Goal: Transaction & Acquisition: Purchase product/service

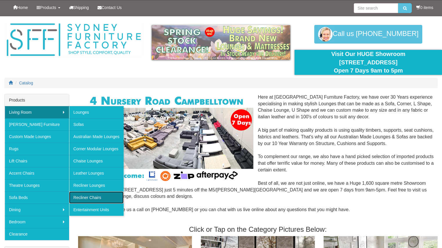
click at [93, 201] on link "Recliner Chairs" at bounding box center [96, 198] width 55 height 12
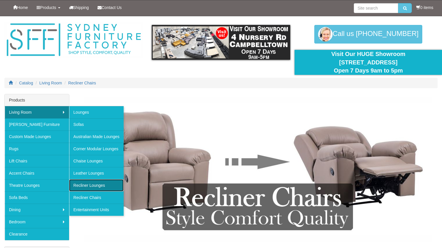
click at [87, 185] on link "Recliner Lounges" at bounding box center [96, 185] width 55 height 12
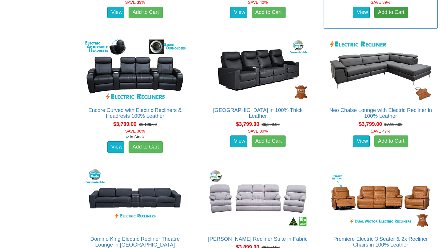
scroll to position [1626, 0]
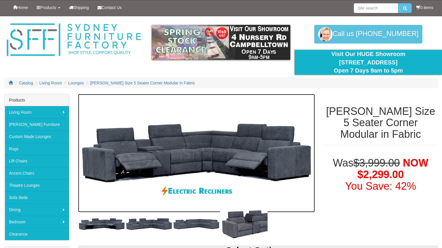
click at [216, 145] on img at bounding box center [196, 153] width 237 height 118
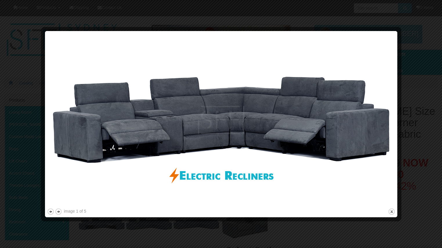
click at [410, 183] on div at bounding box center [221, 124] width 442 height 248
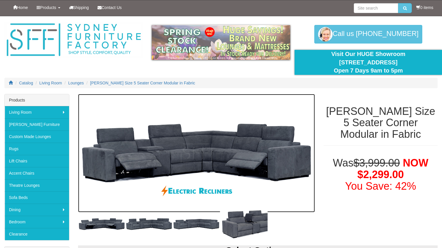
click at [224, 161] on img at bounding box center [196, 153] width 237 height 118
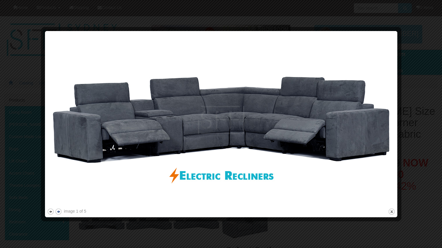
click at [59, 211] on button "next" at bounding box center [58, 211] width 7 height 7
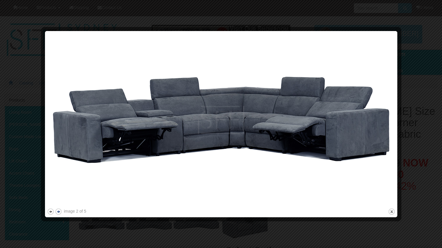
click at [59, 211] on button "next" at bounding box center [58, 211] width 7 height 7
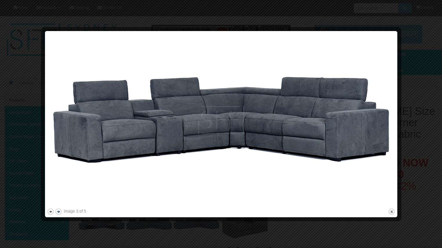
click at [59, 211] on button "next" at bounding box center [58, 211] width 7 height 7
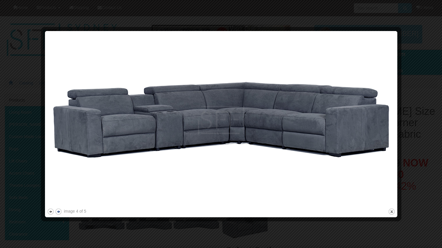
click at [59, 211] on button "next" at bounding box center [58, 211] width 7 height 7
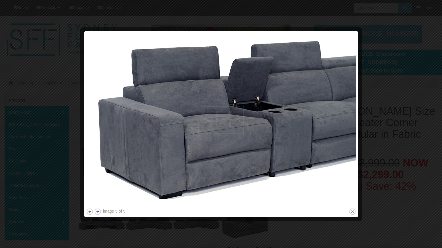
click at [59, 211] on div at bounding box center [221, 124] width 442 height 248
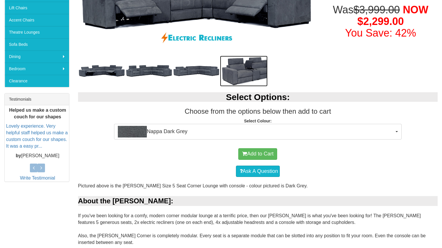
scroll to position [173, 0]
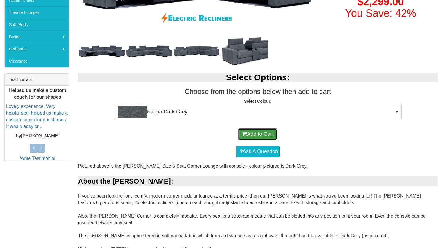
click at [246, 135] on button "Add to Cart" at bounding box center [257, 135] width 39 height 12
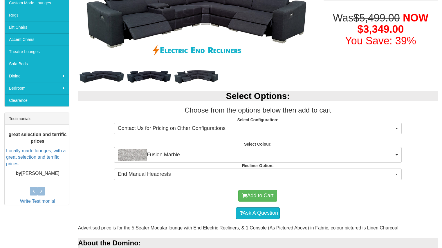
scroll to position [147, 0]
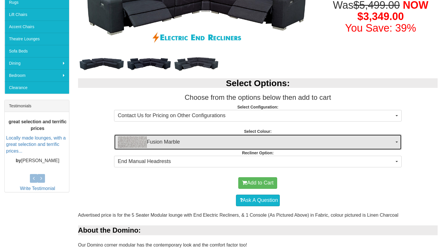
click at [258, 142] on span "Fusion Marble" at bounding box center [256, 142] width 276 height 12
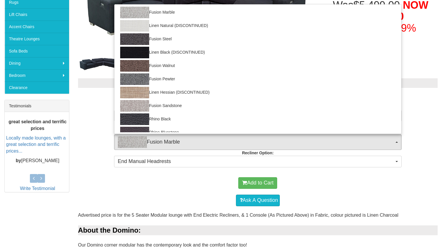
click at [189, 180] on div "Add to Cart" at bounding box center [258, 182] width 354 height 17
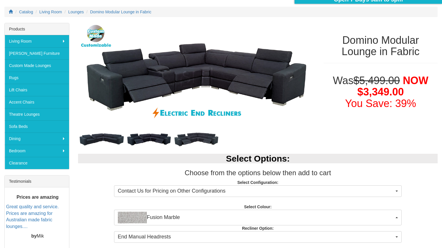
scroll to position [41, 0]
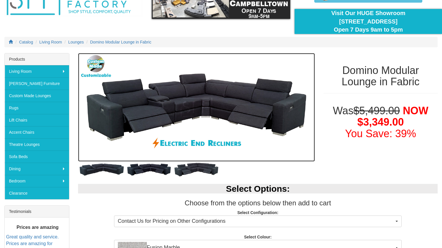
click at [180, 99] on img at bounding box center [196, 107] width 237 height 109
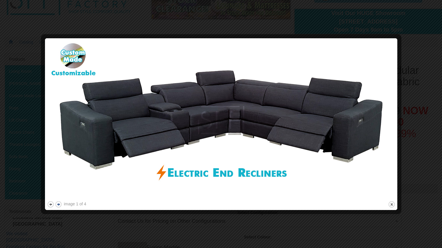
click at [60, 206] on button "next" at bounding box center [58, 204] width 7 height 7
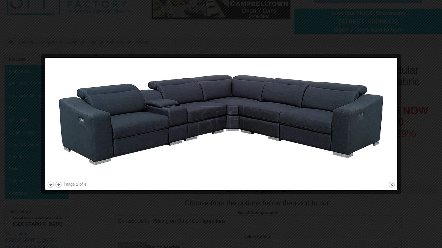
click at [59, 186] on button "next" at bounding box center [58, 184] width 7 height 7
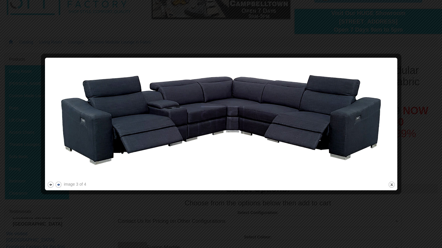
click at [59, 186] on button "next" at bounding box center [58, 184] width 7 height 7
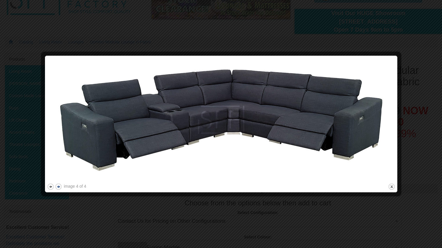
click at [59, 186] on button "next" at bounding box center [58, 186] width 7 height 7
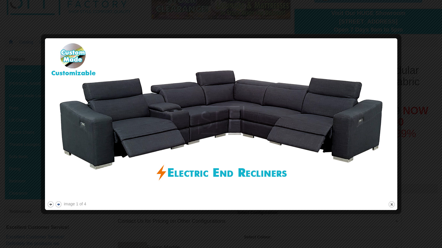
click at [59, 186] on img at bounding box center [221, 120] width 348 height 160
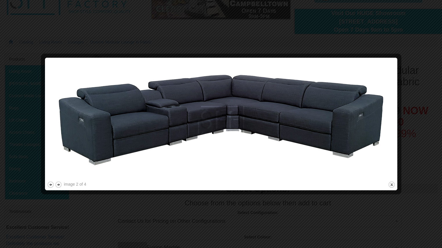
click at [116, 222] on div at bounding box center [221, 124] width 442 height 248
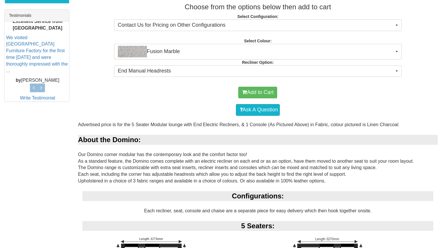
scroll to position [232, 0]
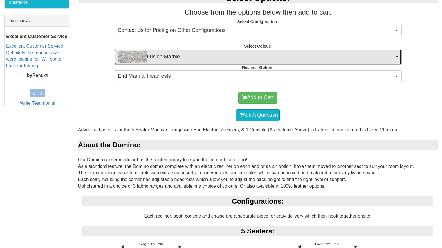
click at [199, 56] on span "Fusion Marble" at bounding box center [256, 57] width 276 height 12
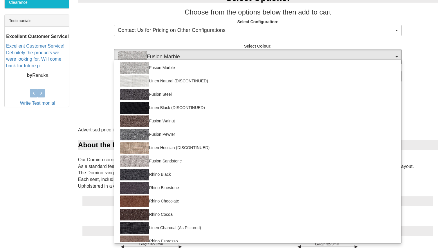
click at [99, 44] on div "Select Options: Choose from the options below then add to cart Select Configura…" at bounding box center [258, 36] width 368 height 99
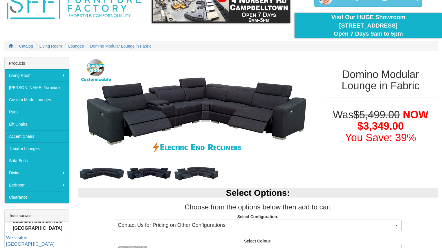
scroll to position [36, 0]
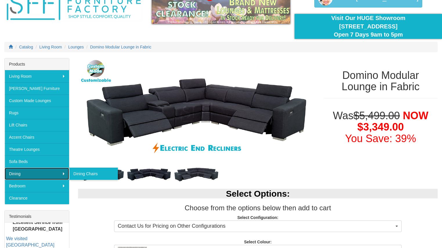
click at [32, 174] on link "Dining" at bounding box center [37, 174] width 64 height 12
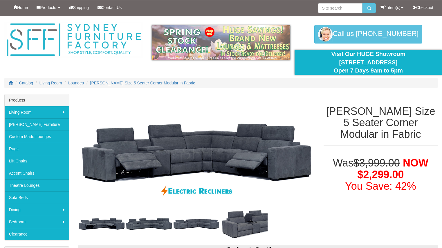
scroll to position [173, 0]
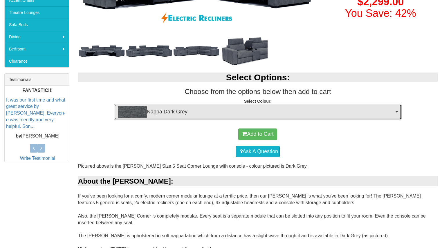
click at [189, 109] on span "Nappa Dark Grey" at bounding box center [256, 112] width 276 height 12
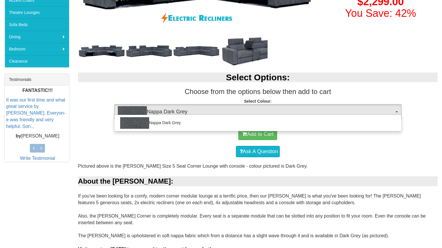
click at [170, 152] on div "Ask A Question" at bounding box center [258, 151] width 354 height 17
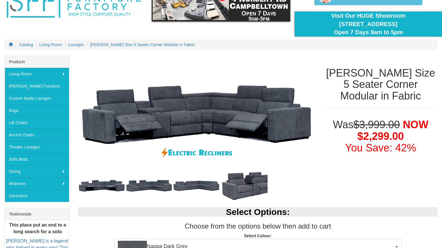
scroll to position [0, 0]
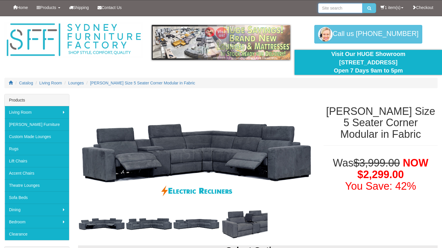
click at [326, 8] on input "search" at bounding box center [340, 8] width 44 height 10
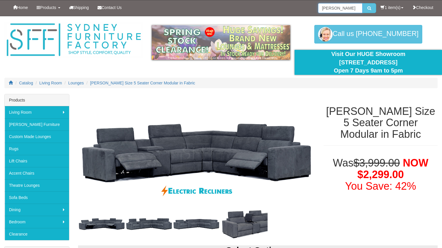
type input "marlow"
click at [363, 3] on button "submit" at bounding box center [370, 8] width 14 height 10
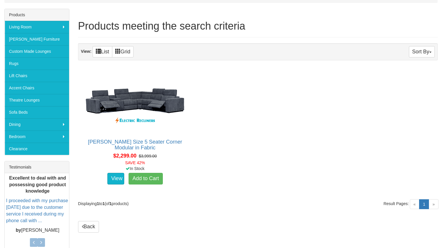
scroll to position [83, 0]
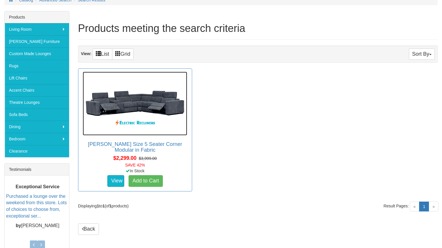
click at [145, 97] on img at bounding box center [135, 104] width 105 height 64
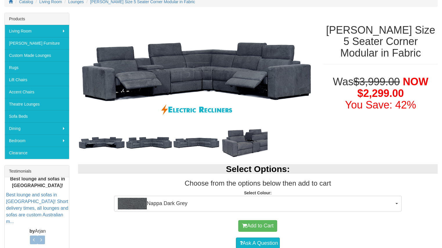
scroll to position [82, 0]
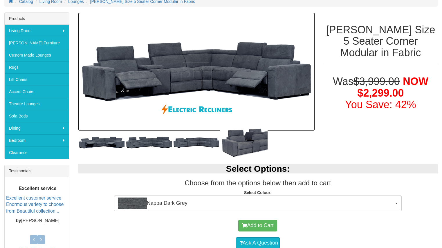
click at [230, 68] on img at bounding box center [196, 71] width 237 height 118
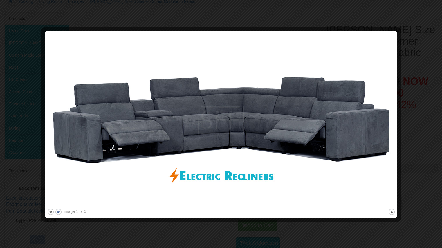
click at [60, 213] on button "next" at bounding box center [58, 211] width 7 height 7
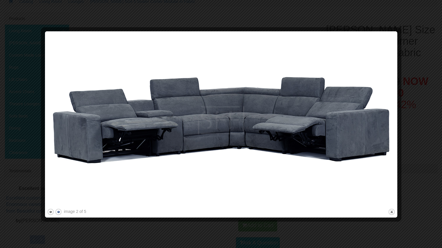
click at [60, 213] on button "next" at bounding box center [58, 211] width 7 height 7
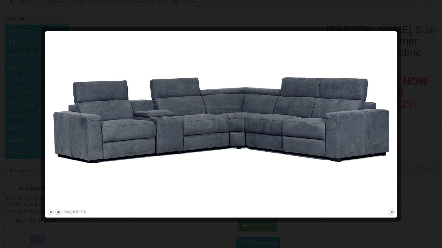
click at [60, 213] on button "next" at bounding box center [58, 211] width 7 height 7
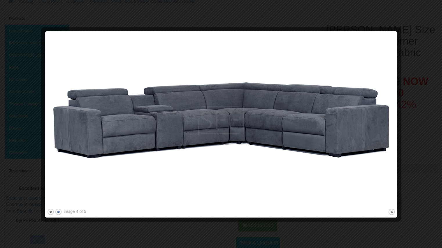
click at [60, 213] on button "next" at bounding box center [58, 211] width 7 height 7
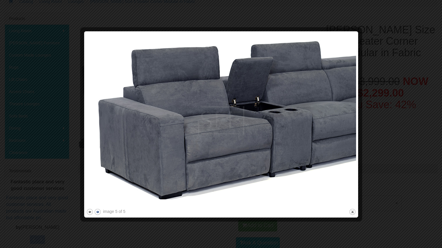
click at [97, 213] on button "next" at bounding box center [97, 211] width 7 height 7
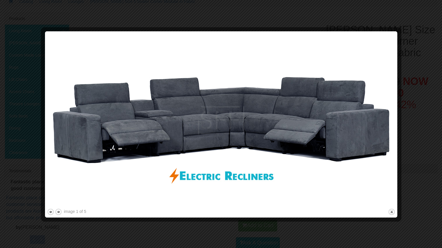
click at [113, 227] on div at bounding box center [221, 124] width 442 height 248
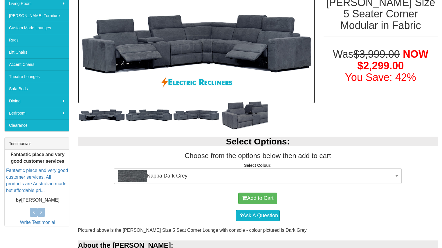
scroll to position [63, 0]
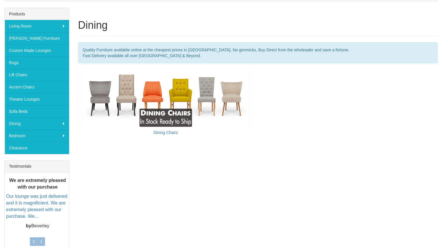
scroll to position [127, 0]
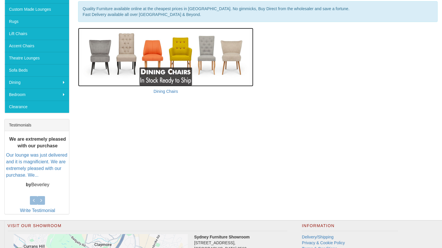
click at [162, 79] on img at bounding box center [166, 57] width 176 height 59
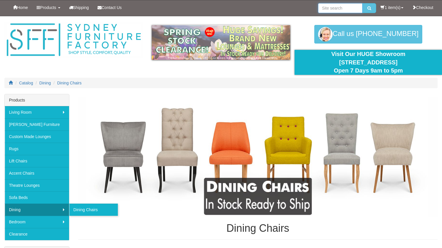
click at [324, 8] on input "search" at bounding box center [340, 8] width 44 height 10
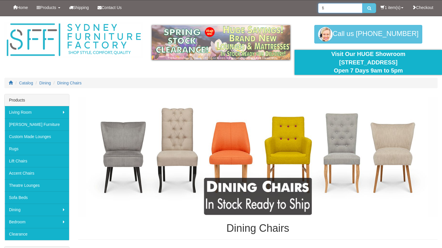
type input "f"
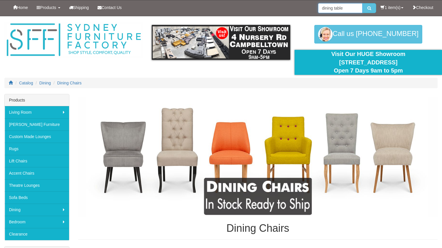
type input "dining table"
click at [363, 3] on button "submit" at bounding box center [370, 8] width 14 height 10
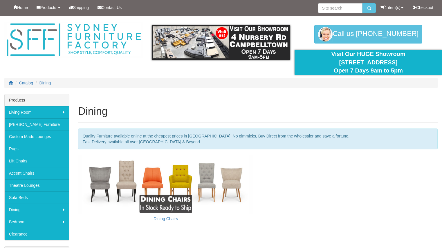
scroll to position [127, 0]
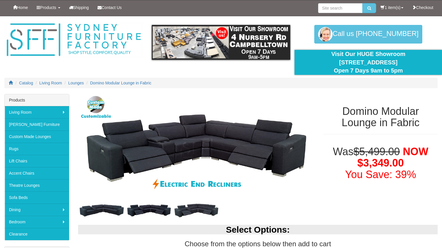
scroll to position [36, 0]
